Goal: Information Seeking & Learning: Check status

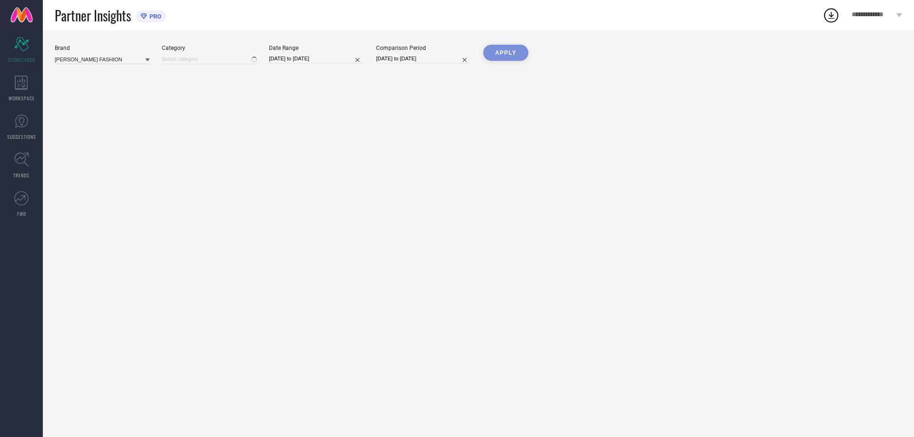
type input "All"
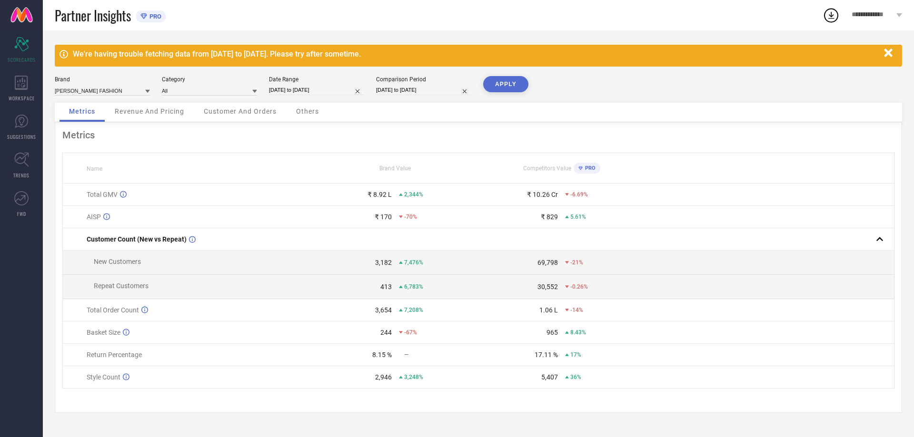
select select "6"
select select "2025"
select select "7"
select select "2025"
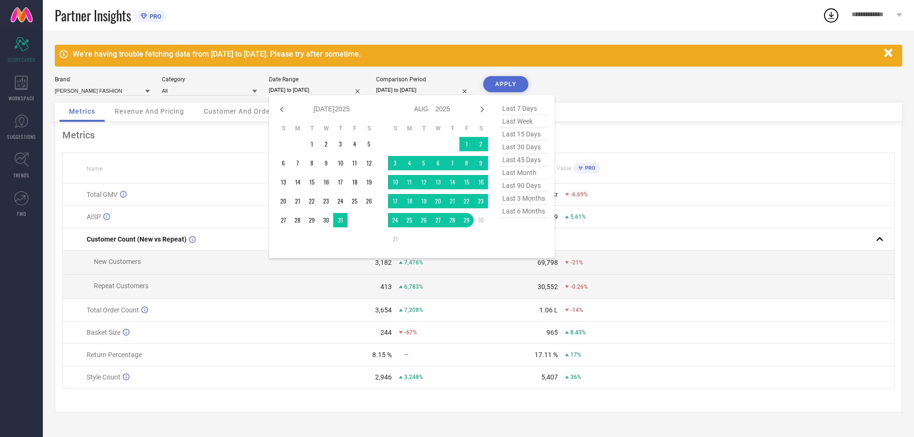
click at [315, 90] on input "[DATE] to [DATE]" at bounding box center [316, 90] width 95 height 10
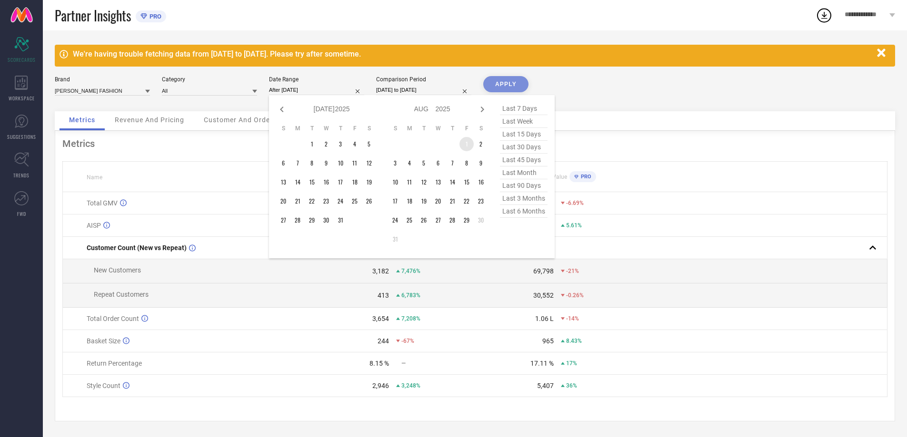
click at [465, 142] on td "1" at bounding box center [466, 144] width 14 height 14
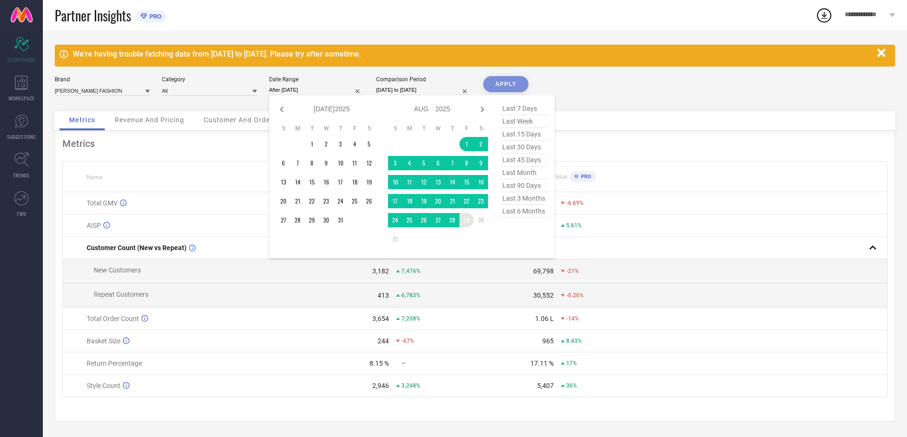
type input "[DATE] to [DATE]"
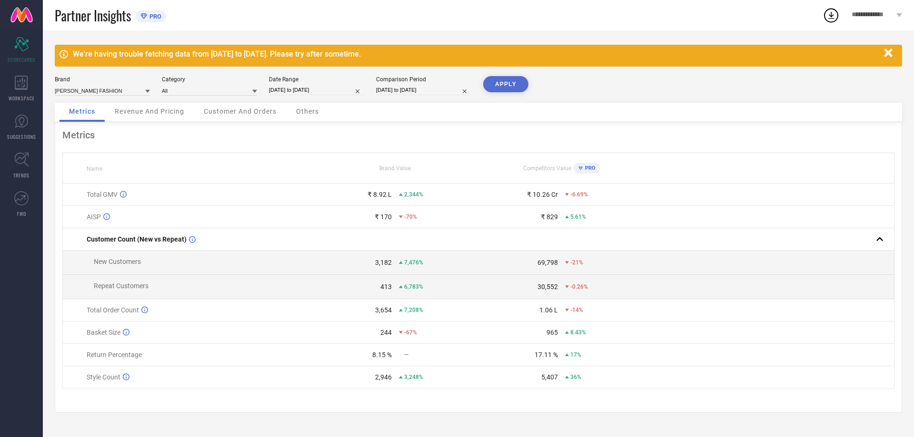
click at [505, 78] on button "APPLY" at bounding box center [505, 84] width 45 height 16
click at [125, 109] on span "Revenue And Pricing" at bounding box center [149, 112] width 69 height 8
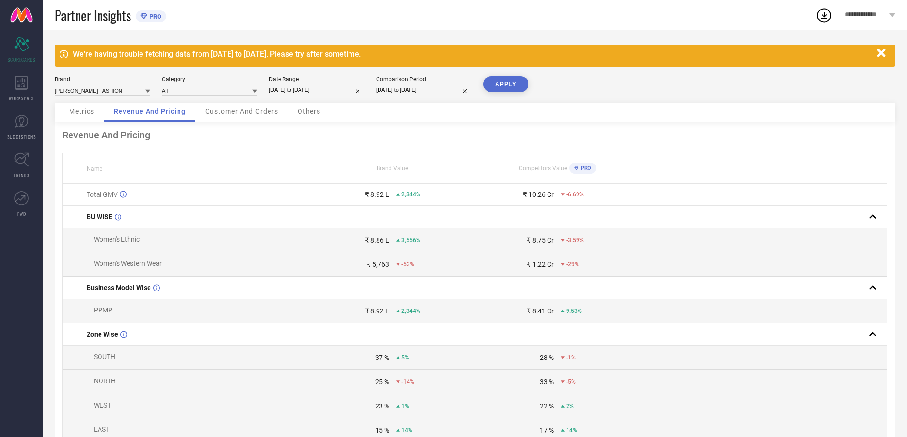
click at [239, 107] on div "Customer And Orders" at bounding box center [242, 112] width 92 height 19
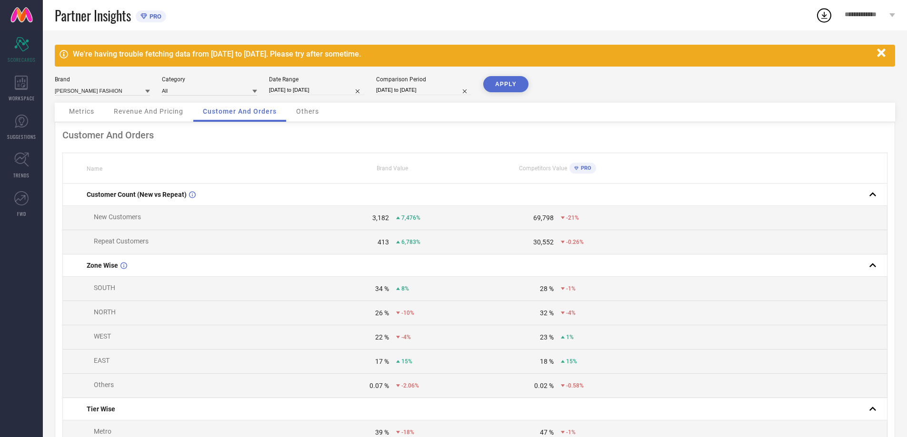
click at [307, 113] on span "Others" at bounding box center [307, 112] width 23 height 8
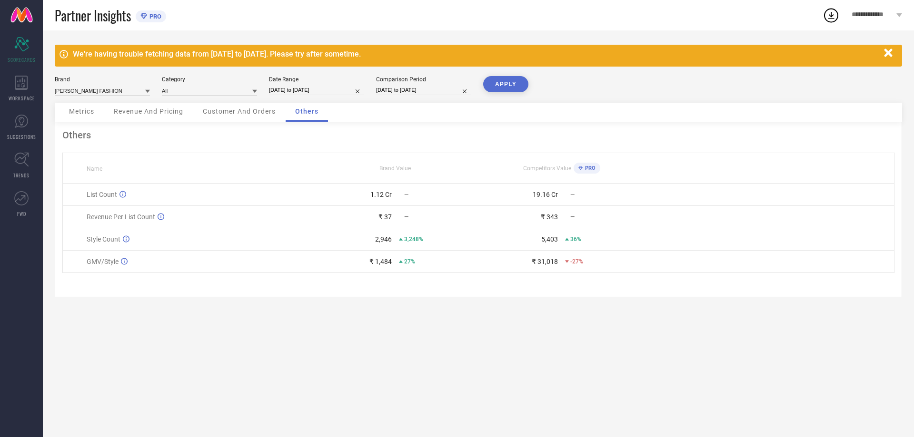
click at [77, 110] on span "Metrics" at bounding box center [81, 112] width 25 height 8
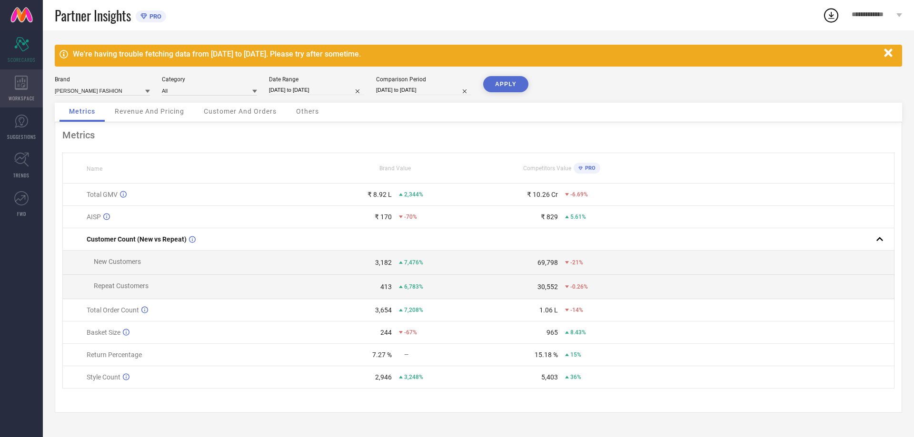
click at [8, 84] on div "WORKSPACE" at bounding box center [21, 88] width 43 height 38
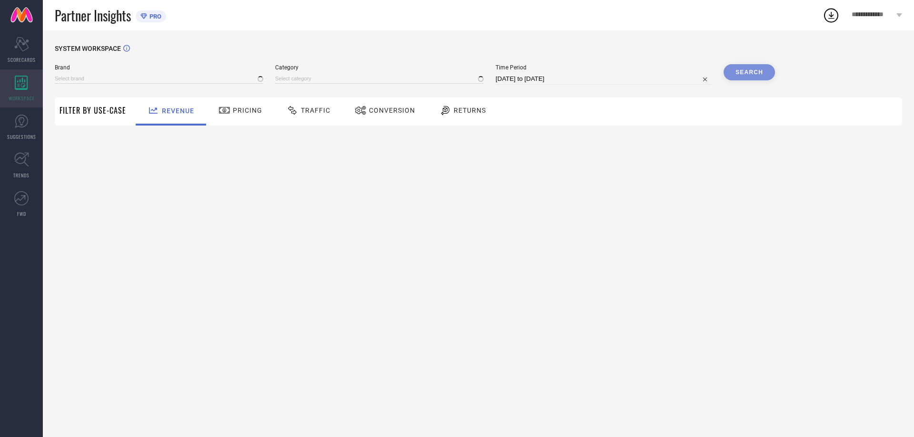
type input "[PERSON_NAME] FASHION"
type input "All"
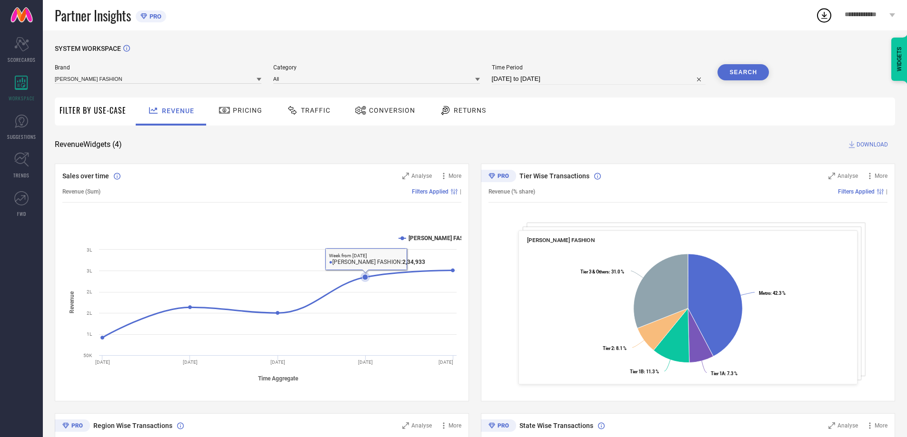
drag, startPoint x: 384, startPoint y: 272, endPoint x: 360, endPoint y: 273, distance: 24.3
click at [364, 273] on icon "Created with Highcharts 9.3.3 Time Aggregate Revenue [PERSON_NAME] FASHION [DAT…" at bounding box center [261, 308] width 399 height 162
click at [148, 306] on rect at bounding box center [261, 308] width 399 height 162
click at [245, 114] on span "Pricing" at bounding box center [248, 111] width 30 height 8
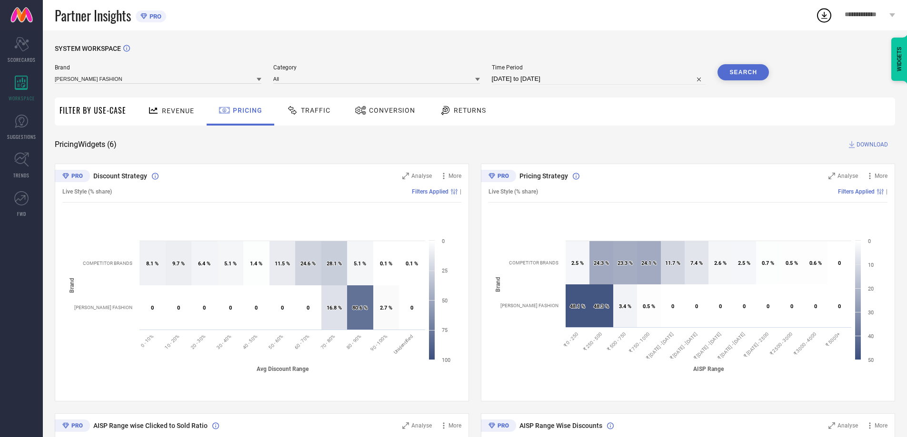
click at [288, 124] on div "Traffic" at bounding box center [309, 112] width 68 height 28
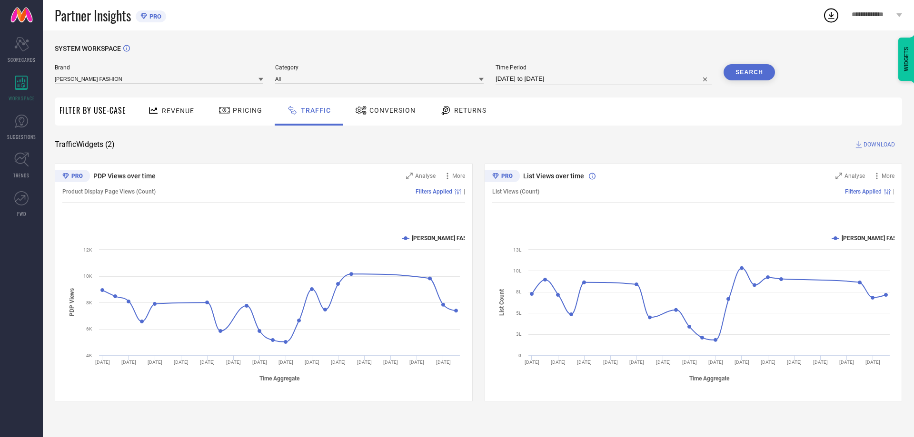
click at [417, 114] on div "Conversion" at bounding box center [385, 112] width 84 height 28
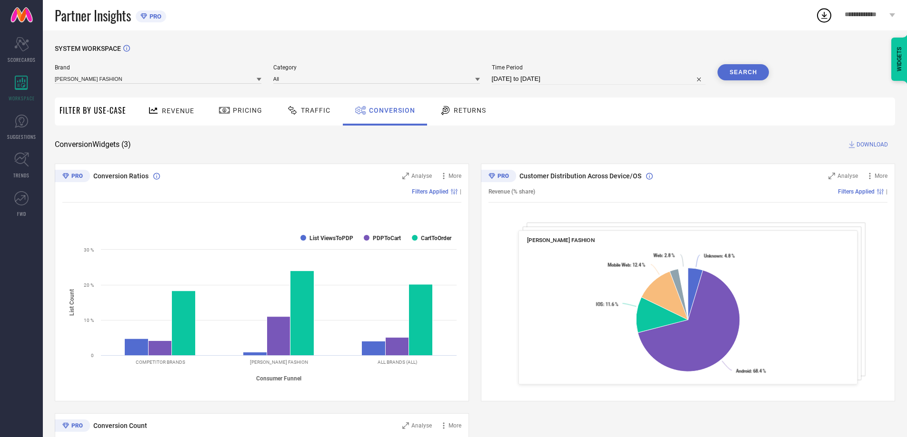
click at [454, 117] on div "Returns" at bounding box center [462, 110] width 51 height 16
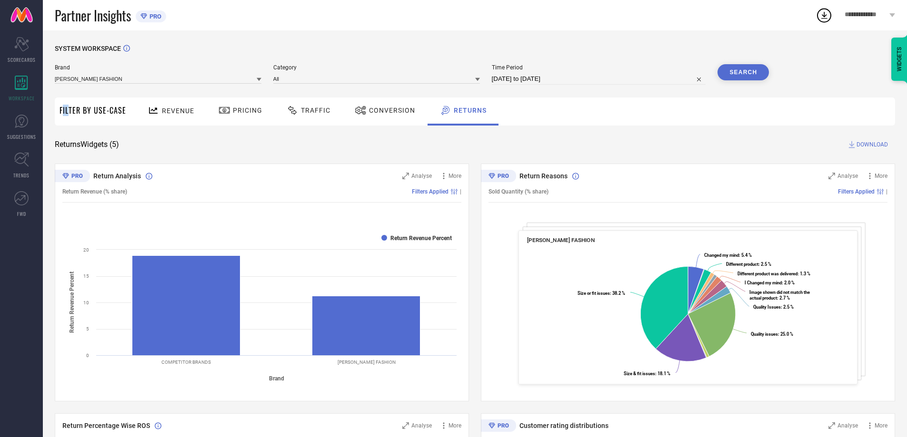
drag, startPoint x: 64, startPoint y: 99, endPoint x: 76, endPoint y: 88, distance: 16.8
click at [82, 86] on div "Brand [PERSON_NAME] FASHION Category All Time Period [DATE] to [DATE] Search" at bounding box center [412, 78] width 714 height 29
click at [114, 80] on input at bounding box center [158, 79] width 207 height 10
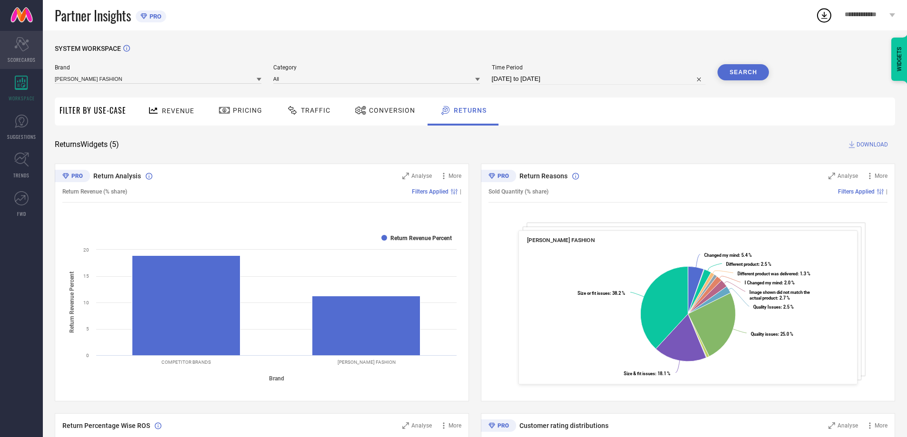
click at [30, 50] on div "Scorecard SCORECARDS" at bounding box center [21, 50] width 43 height 38
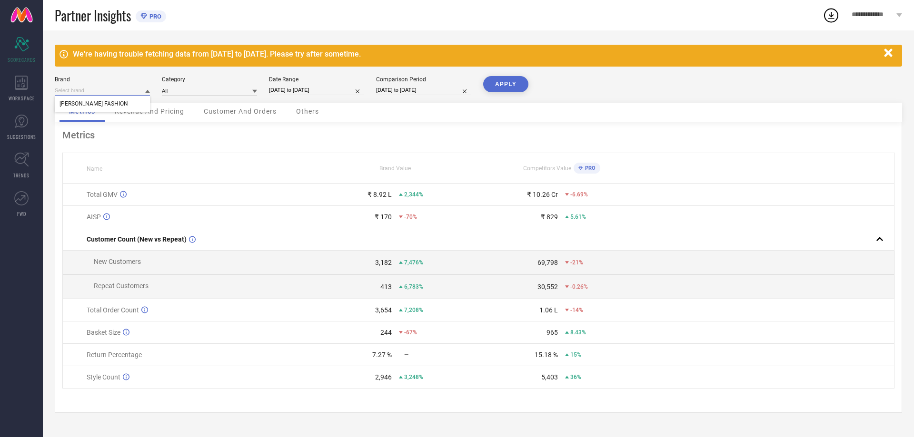
click at [109, 93] on input at bounding box center [102, 91] width 95 height 10
click at [203, 92] on input at bounding box center [209, 91] width 95 height 10
select select "7"
select select "2025"
select select "8"
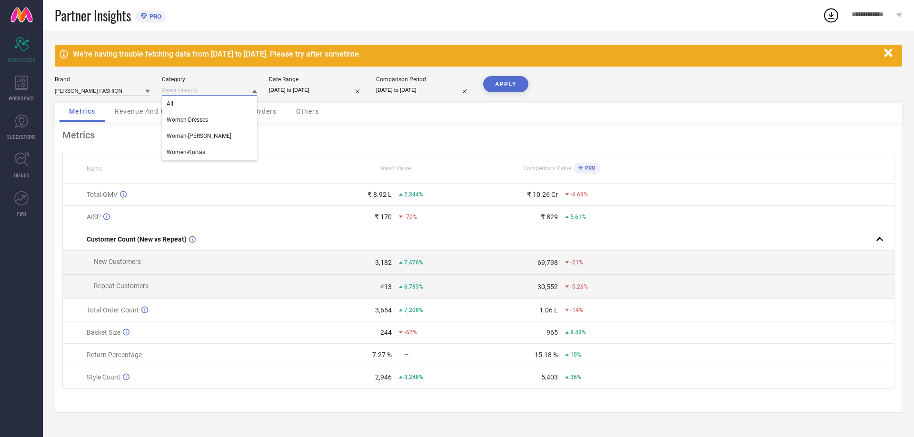
select select "2025"
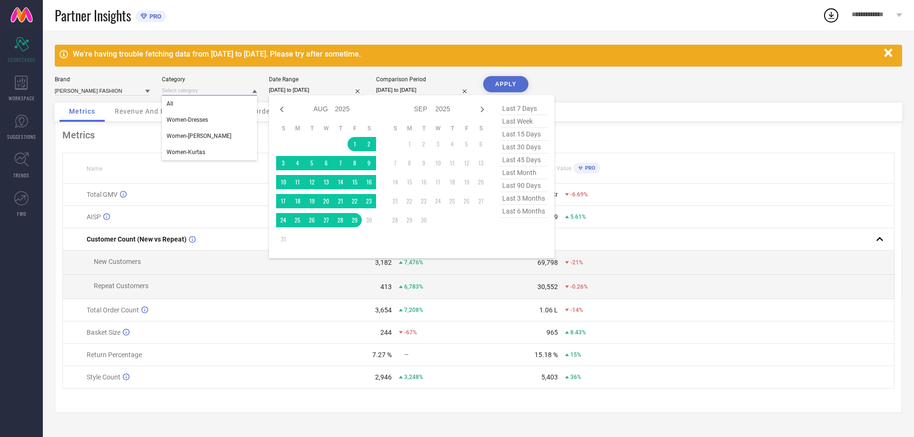
click at [335, 88] on input "[DATE] to [DATE]" at bounding box center [316, 90] width 95 height 10
click at [367, 222] on td "30" at bounding box center [369, 220] width 14 height 14
click at [278, 237] on td "31" at bounding box center [283, 239] width 14 height 14
click at [460, 241] on div "Jan Feb Mar Apr May Jun [DATE] Aug Sep Oct Nov [DATE] 2016 2017 2018 2019 2020 …" at bounding box center [438, 176] width 100 height 149
click at [512, 107] on span "last 7 days" at bounding box center [524, 108] width 48 height 13
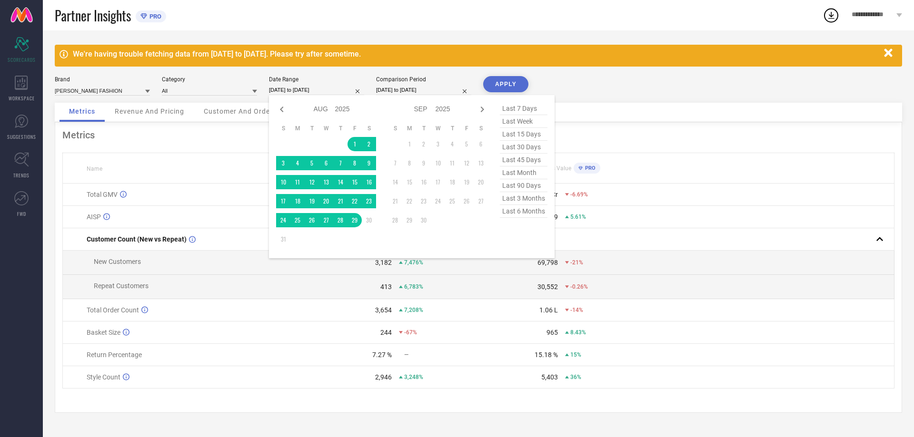
type input "[DATE] to [DATE]"
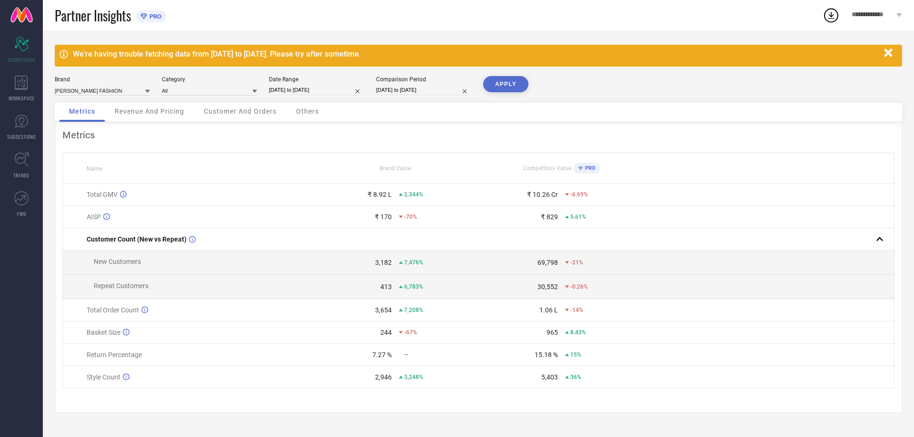
click at [502, 82] on button "APPLY" at bounding box center [505, 84] width 45 height 16
click at [25, 45] on icon "Scorecard" at bounding box center [21, 44] width 15 height 14
click at [18, 202] on icon at bounding box center [21, 198] width 14 height 14
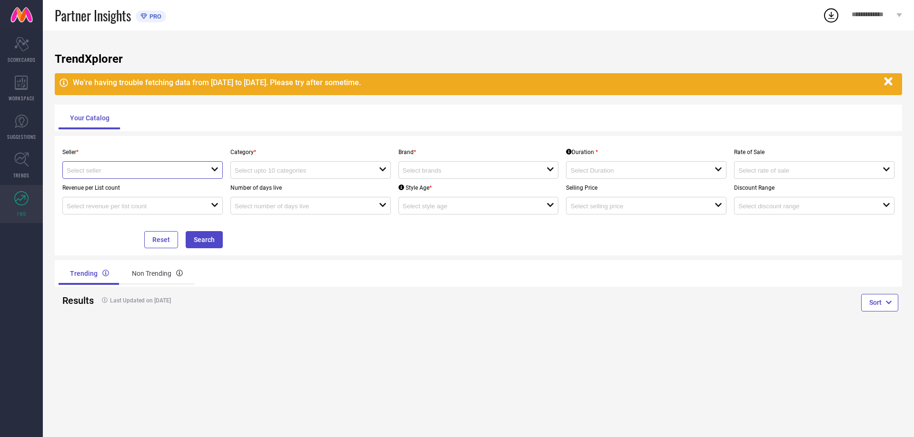
click at [109, 168] on input at bounding box center [132, 170] width 130 height 7
click at [115, 190] on li "[PERSON_NAME] FASHION ( 16038 )" at bounding box center [142, 188] width 159 height 17
type input "[PERSON_NAME] FASHION ( 16038 )"
click at [277, 172] on input at bounding box center [300, 170] width 130 height 7
drag, startPoint x: 428, startPoint y: 318, endPoint x: 260, endPoint y: 256, distance: 179.2
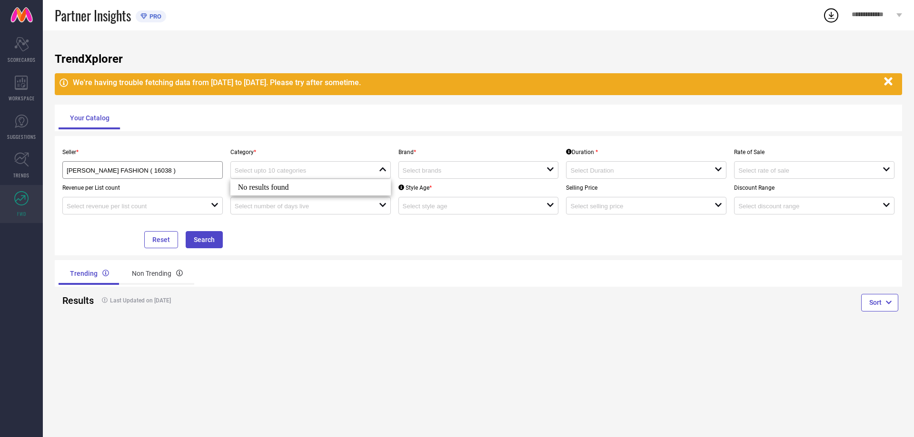
click at [427, 319] on div "Results Last Updated on [DATE]" at bounding box center [267, 304] width 424 height 35
click at [11, 166] on link "TRENDS" at bounding box center [21, 166] width 43 height 38
